Goal: Task Accomplishment & Management: Use online tool/utility

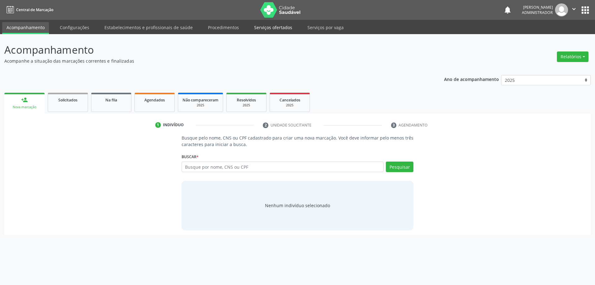
click at [276, 26] on link "Serviços ofertados" at bounding box center [273, 27] width 47 height 11
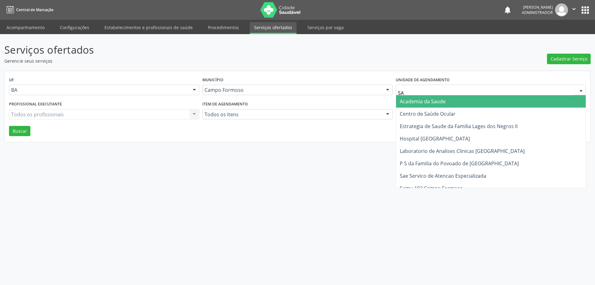
type input "SAO"
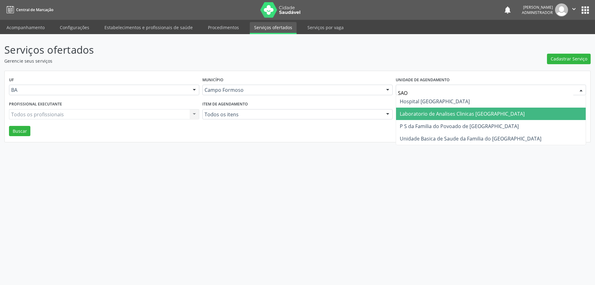
click at [423, 114] on span "Laboratorio de Analises Clinicas [GEOGRAPHIC_DATA]" at bounding box center [462, 113] width 125 height 7
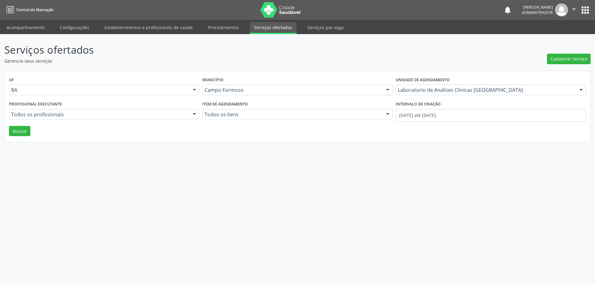
click at [194, 113] on div at bounding box center [194, 114] width 9 height 11
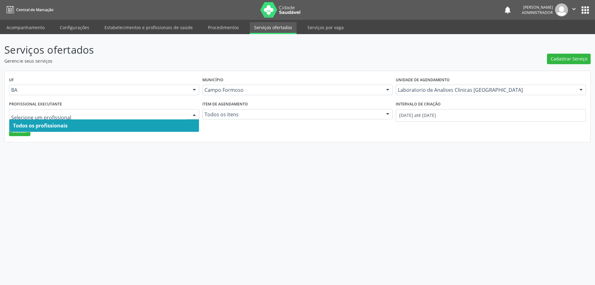
click at [182, 124] on span "Todos os profissionais" at bounding box center [104, 125] width 190 height 12
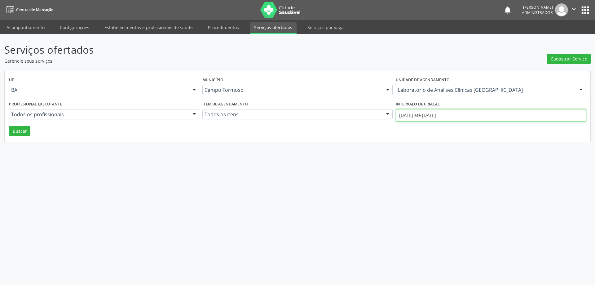
click at [419, 116] on input "01/09/2025 até 23/09/2025" at bounding box center [491, 115] width 190 height 12
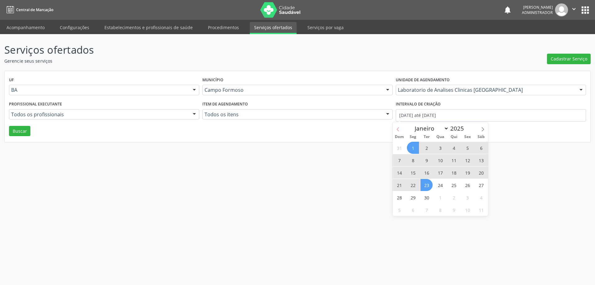
click at [398, 131] on icon at bounding box center [398, 129] width 4 height 4
select select "7"
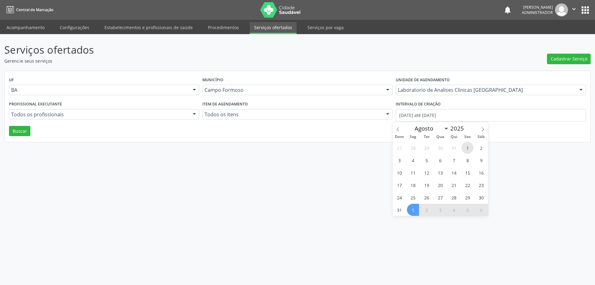
click at [468, 148] on span "1" at bounding box center [468, 148] width 12 height 12
type input "01/08/2025"
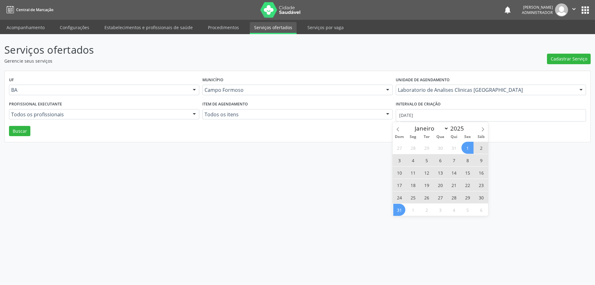
click at [399, 207] on span "31" at bounding box center [400, 210] width 12 height 12
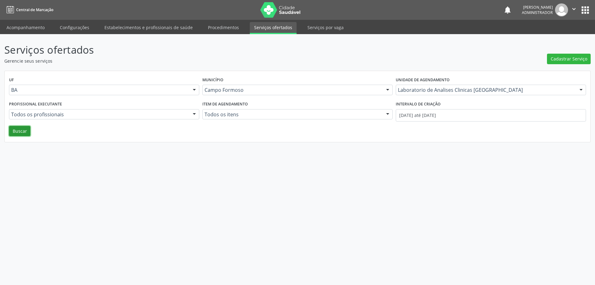
click at [17, 129] on button "Buscar" at bounding box center [19, 131] width 21 height 11
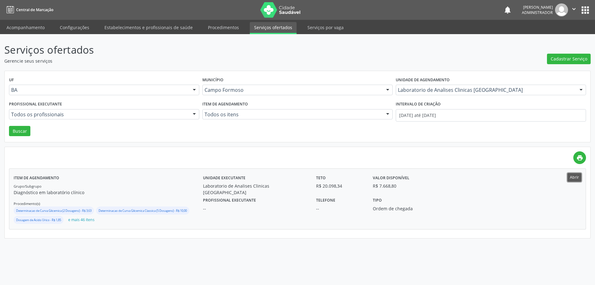
click at [571, 176] on button "Abrir" at bounding box center [575, 177] width 14 height 8
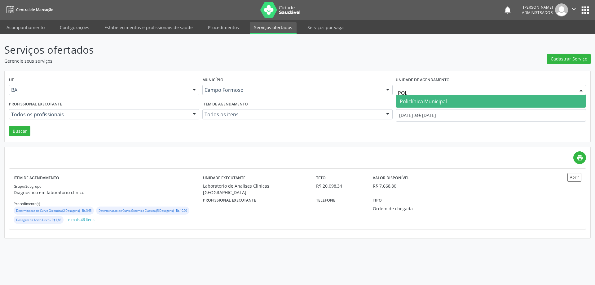
type input "POLI"
click at [417, 100] on span "Policlínica Municipal" at bounding box center [423, 101] width 47 height 7
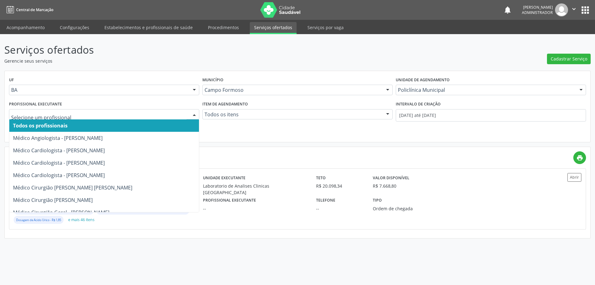
click at [196, 113] on div at bounding box center [194, 114] width 9 height 11
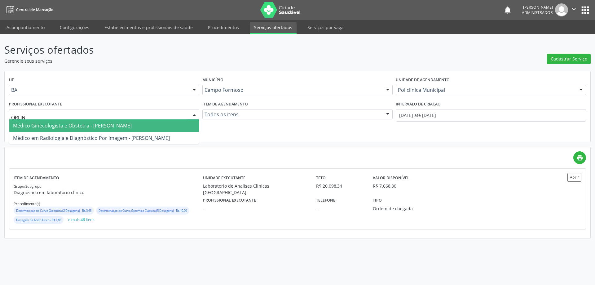
type input "ORLIND"
click at [132, 125] on span "Médico Ginecologista e Obstetra - Orlindo Carvalho dos Santos" at bounding box center [72, 125] width 119 height 7
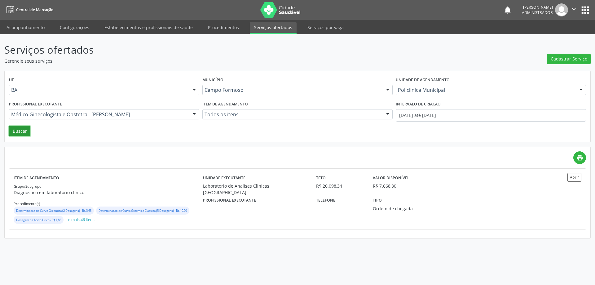
drag, startPoint x: 19, startPoint y: 131, endPoint x: 57, endPoint y: 151, distance: 42.9
click at [19, 131] on button "Buscar" at bounding box center [19, 131] width 21 height 11
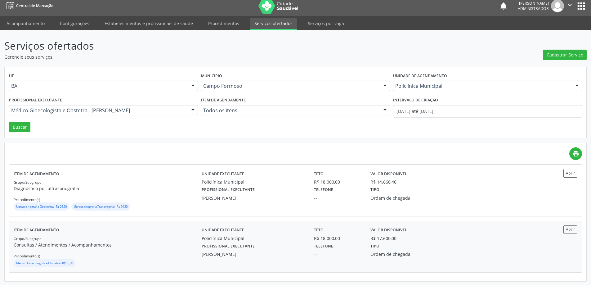
scroll to position [5, 0]
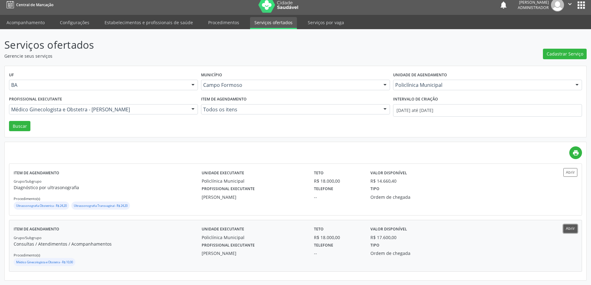
click at [567, 227] on button "Abrir" at bounding box center [570, 229] width 14 height 8
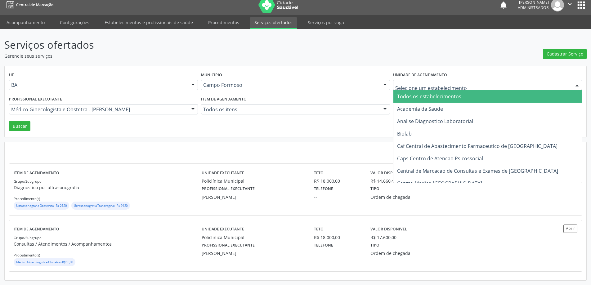
type input "H"
type input "SAO"
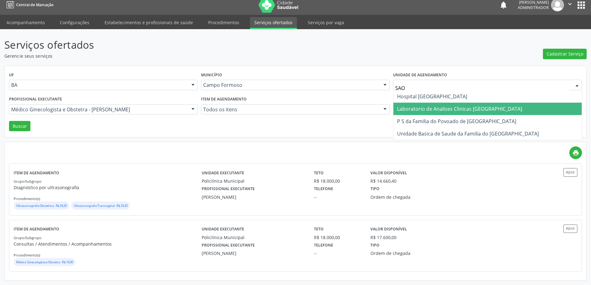
click at [424, 108] on span "Laboratorio de Analises Clinicas [GEOGRAPHIC_DATA]" at bounding box center [459, 108] width 125 height 7
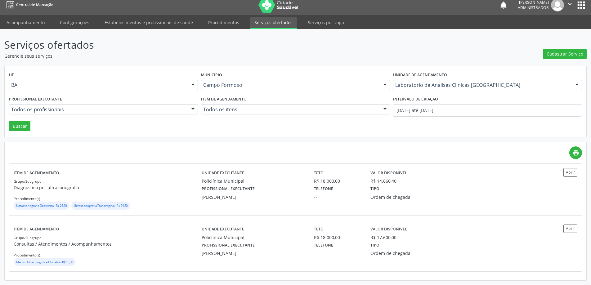
click at [192, 109] on div at bounding box center [192, 109] width 9 height 11
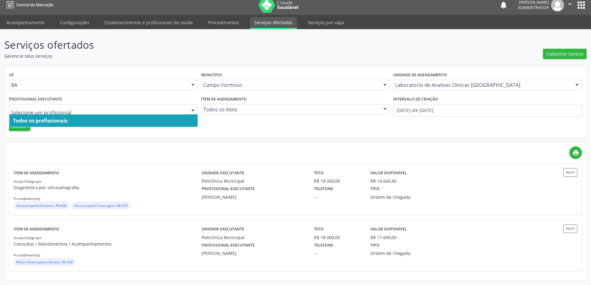
click at [164, 120] on span "Todos os profissionais" at bounding box center [103, 120] width 188 height 12
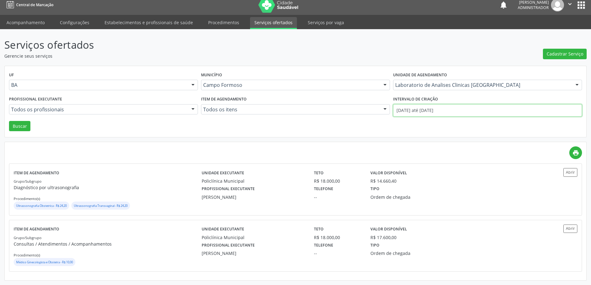
click at [423, 108] on input "01/08/2025 até 31/08/2025" at bounding box center [487, 110] width 189 height 12
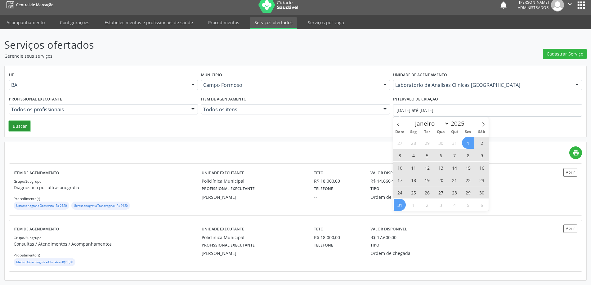
drag, startPoint x: 23, startPoint y: 126, endPoint x: 46, endPoint y: 129, distance: 23.8
click at [24, 125] on button "Buscar" at bounding box center [19, 126] width 21 height 11
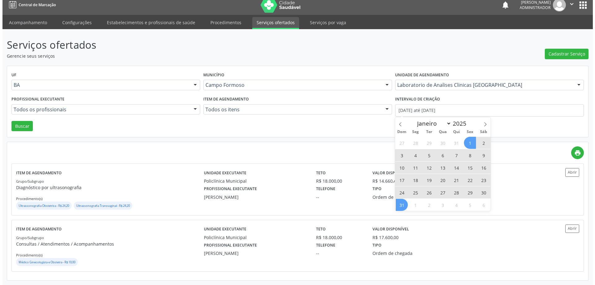
scroll to position [0, 0]
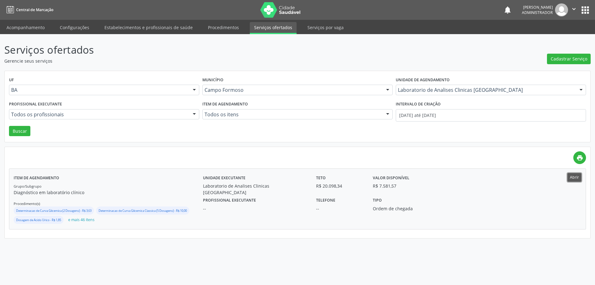
click at [573, 177] on button "Abrir" at bounding box center [575, 177] width 14 height 8
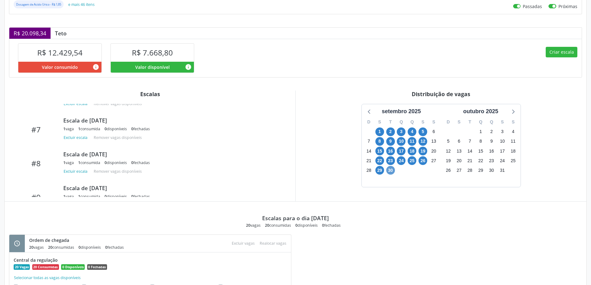
scroll to position [144, 0]
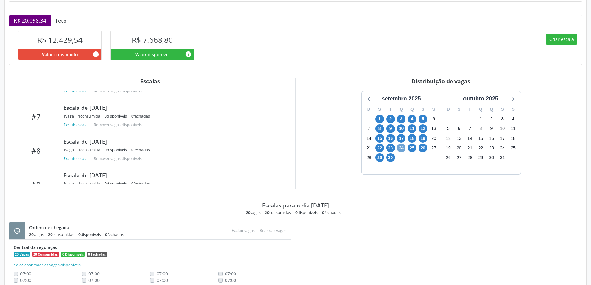
click at [400, 148] on span "24" at bounding box center [401, 148] width 9 height 9
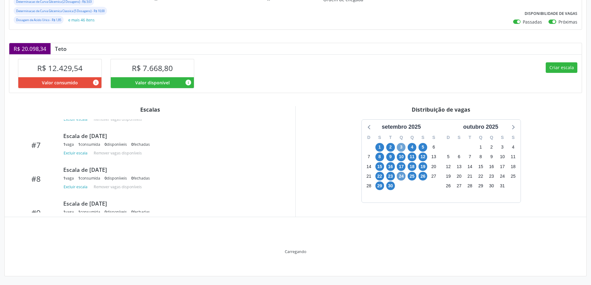
scroll to position [116, 0]
click at [400, 148] on span "3" at bounding box center [401, 147] width 9 height 9
click at [402, 176] on span "24" at bounding box center [401, 176] width 9 height 9
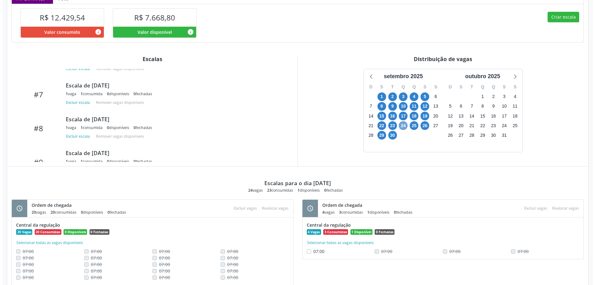
scroll to position [155, 0]
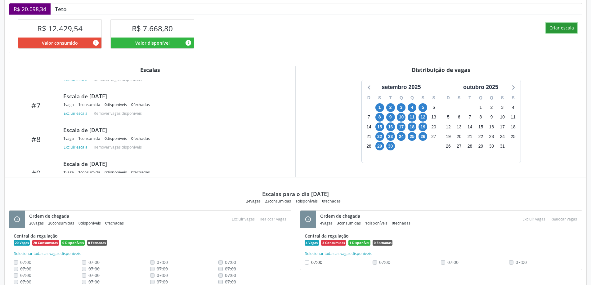
click at [559, 27] on button "Criar escala" at bounding box center [561, 28] width 32 height 11
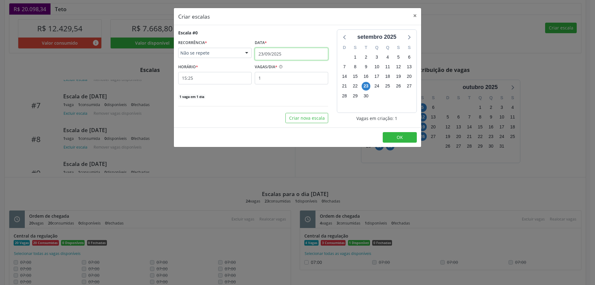
click at [264, 52] on input "23/09/2025" at bounding box center [291, 54] width 73 height 12
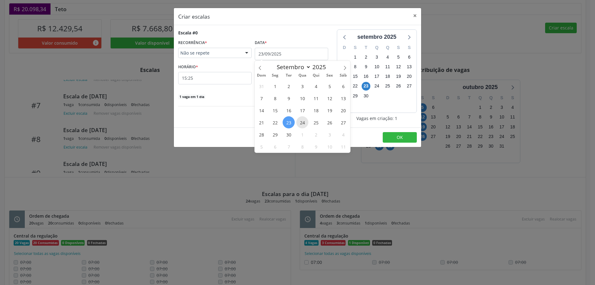
click at [301, 123] on span "24" at bounding box center [302, 122] width 12 height 12
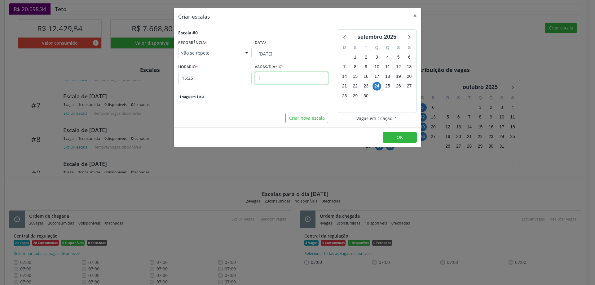
click at [275, 78] on input "1" at bounding box center [291, 78] width 73 height 12
type input "3"
click at [226, 76] on input "15:25" at bounding box center [214, 78] width 73 height 12
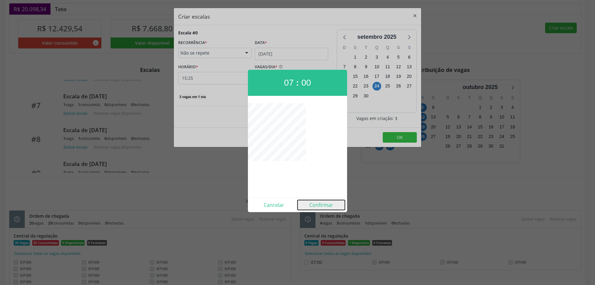
click at [316, 203] on button "Confirmar" at bounding box center [321, 205] width 47 height 10
type input "07:00"
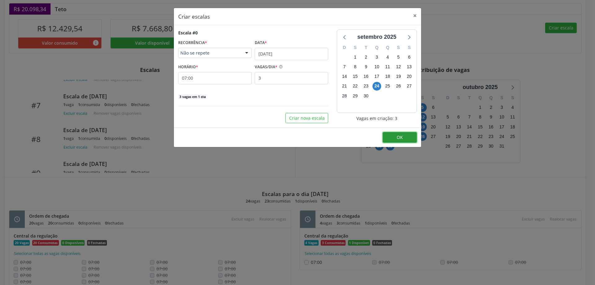
click at [412, 134] on button "OK" at bounding box center [400, 137] width 34 height 11
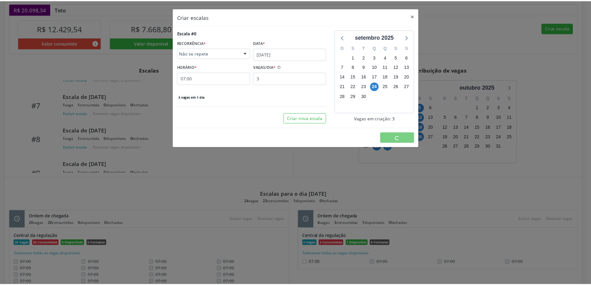
scroll to position [0, 0]
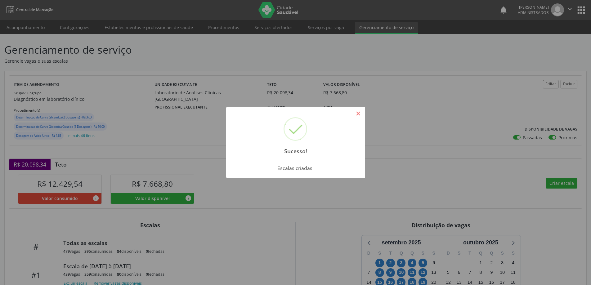
click at [359, 114] on button "×" at bounding box center [358, 113] width 11 height 11
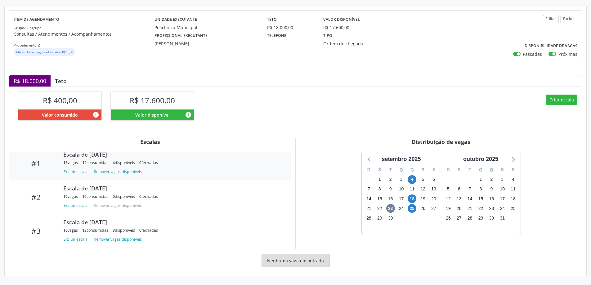
scroll to position [31, 0]
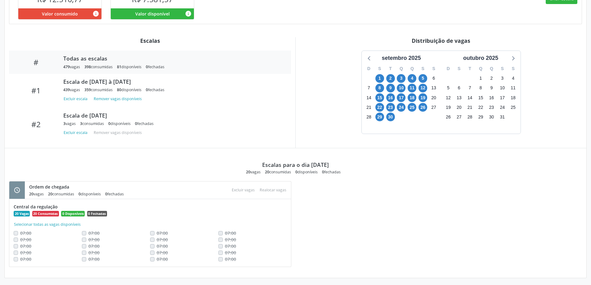
scroll to position [186, 0]
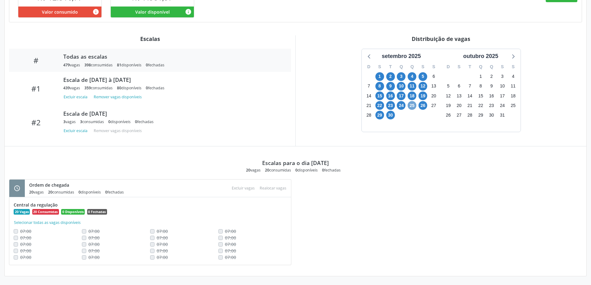
click at [410, 107] on span "25" at bounding box center [411, 105] width 9 height 9
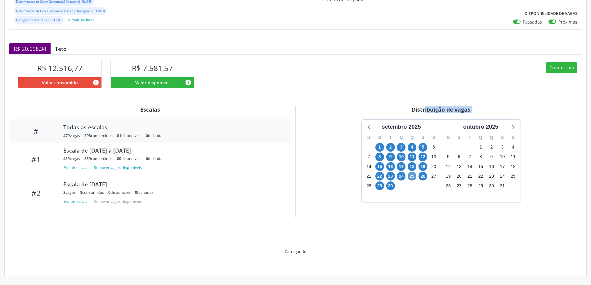
click at [410, 107] on div "Distribuição de vagas" at bounding box center [441, 109] width 282 height 7
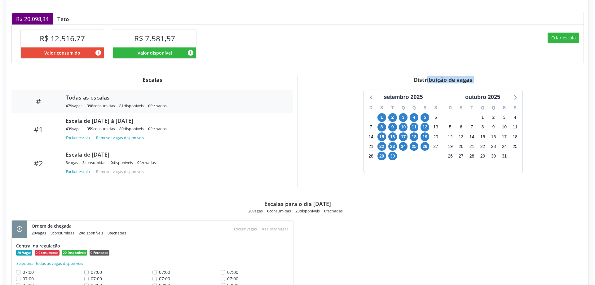
scroll to position [124, 0]
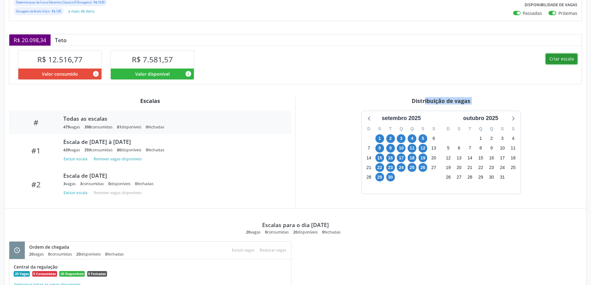
click at [554, 60] on button "Criar escala" at bounding box center [561, 59] width 32 height 11
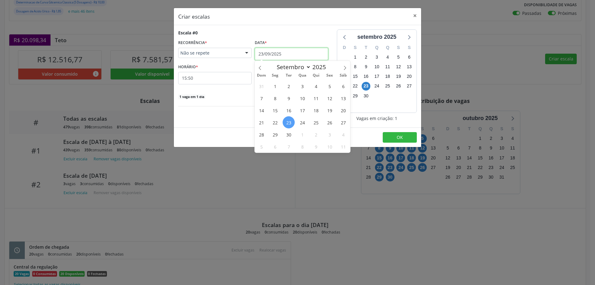
click at [276, 54] on input "23/09/2025" at bounding box center [291, 54] width 73 height 12
drag, startPoint x: 318, startPoint y: 122, endPoint x: 287, endPoint y: 95, distance: 41.9
click at [318, 122] on span "25" at bounding box center [316, 122] width 12 height 12
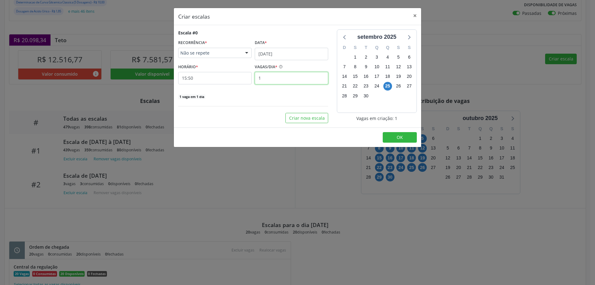
click at [269, 79] on input "1" at bounding box center [291, 78] width 73 height 12
type input "5"
click at [241, 79] on input "15:50" at bounding box center [214, 78] width 73 height 12
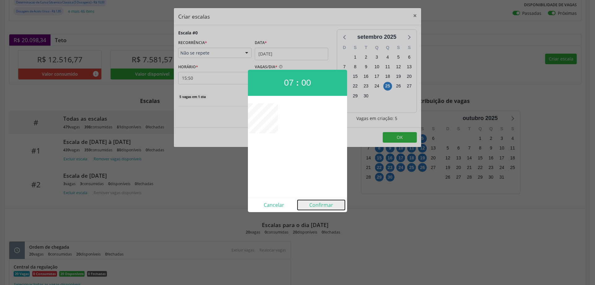
drag, startPoint x: 321, startPoint y: 203, endPoint x: 345, endPoint y: 193, distance: 25.7
click at [321, 203] on button "Confirmar" at bounding box center [321, 205] width 47 height 10
type input "07:00"
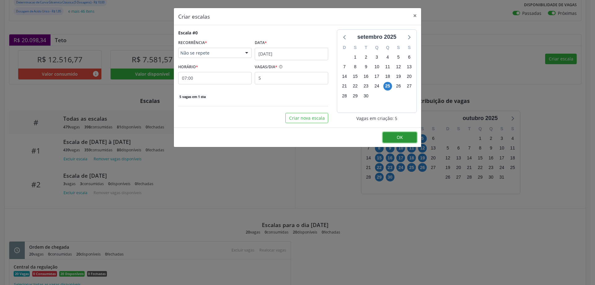
click at [398, 138] on span "OK" at bounding box center [400, 137] width 6 height 6
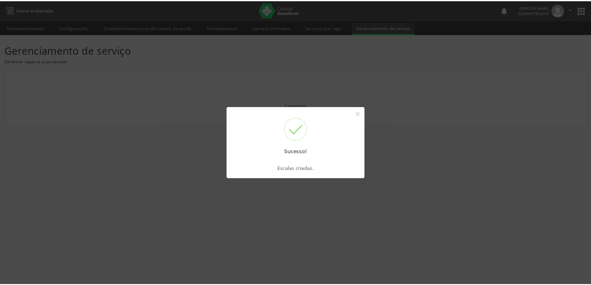
scroll to position [0, 0]
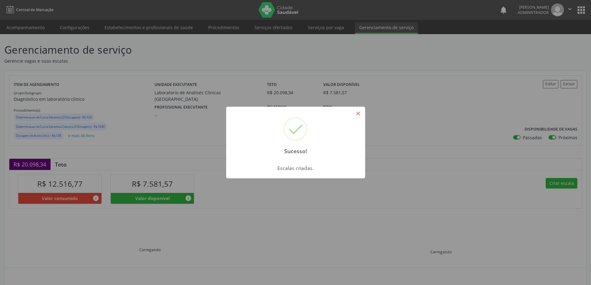
click at [362, 113] on button "×" at bounding box center [358, 113] width 11 height 11
